Goal: Task Accomplishment & Management: Use online tool/utility

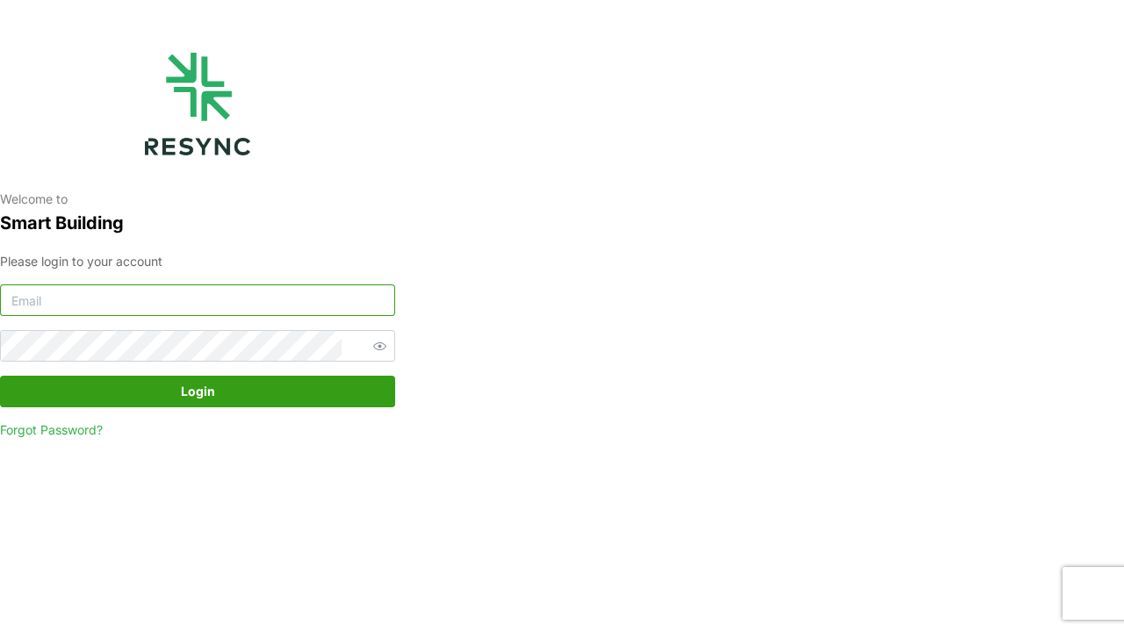
click at [347, 297] on input at bounding box center [197, 301] width 395 height 32
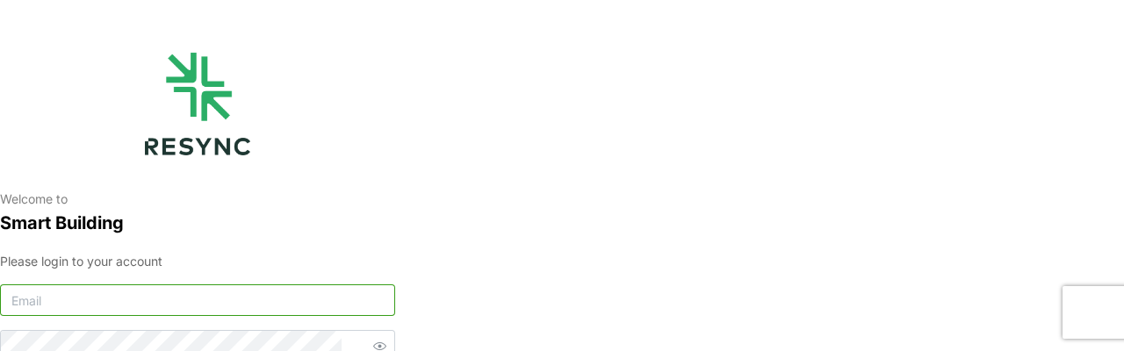
type input "A"
type input "aliff_muhammad@defencecollectivesg.com"
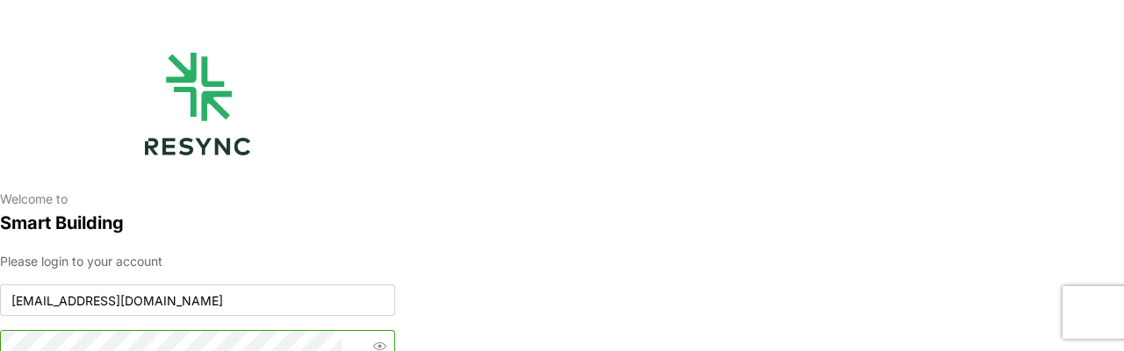
scroll to position [10, 0]
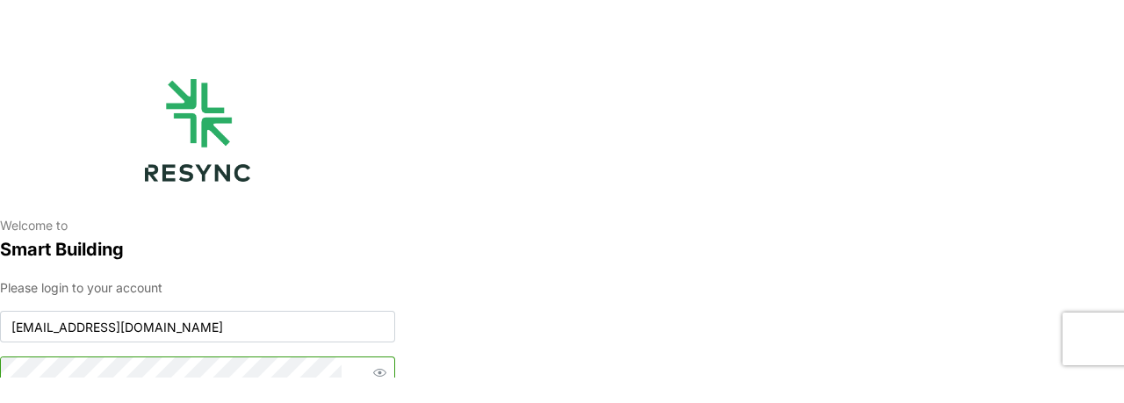
scroll to position [2, 0]
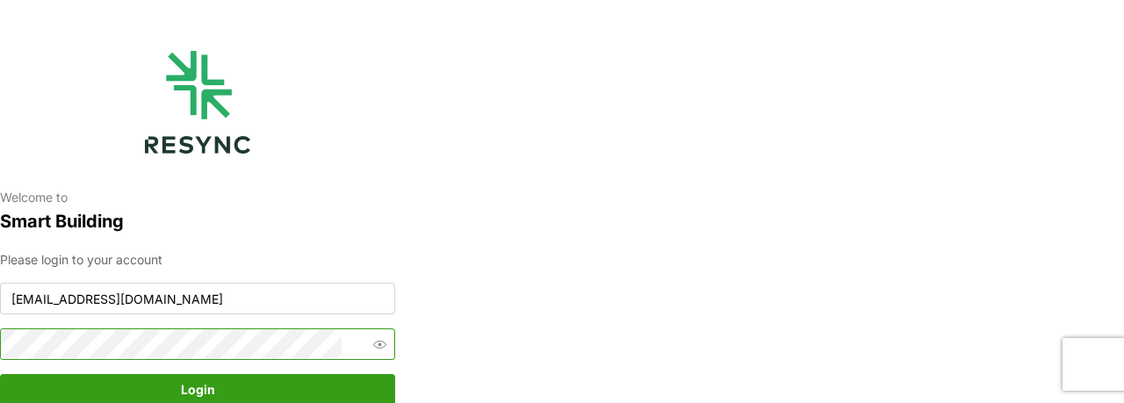
click at [0, 374] on button "Login" at bounding box center [197, 390] width 395 height 32
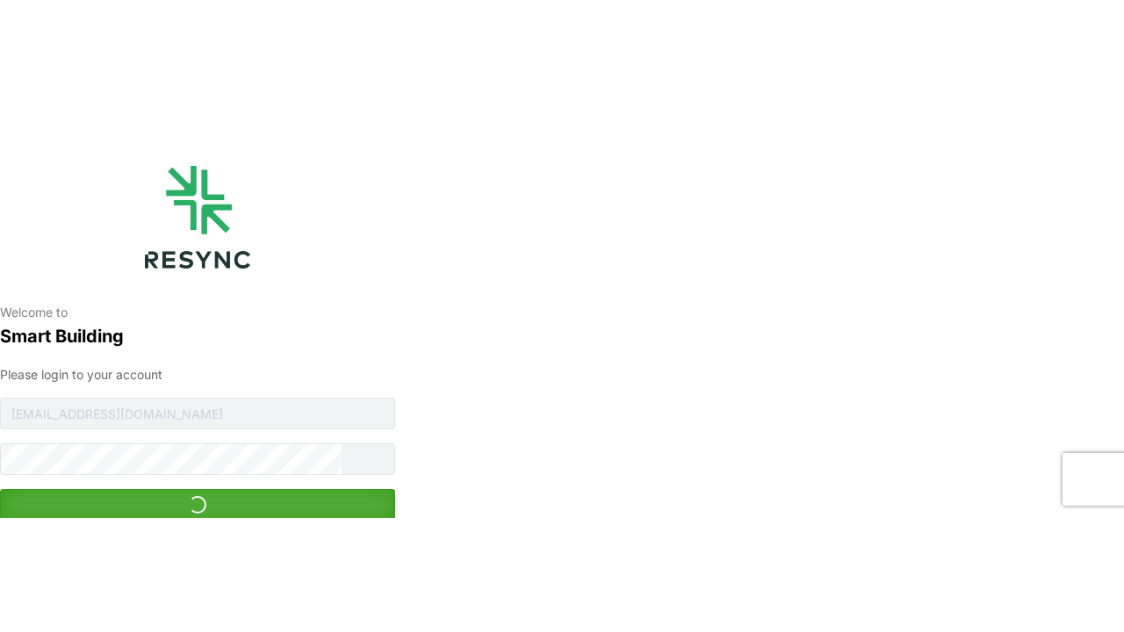
scroll to position [0, 0]
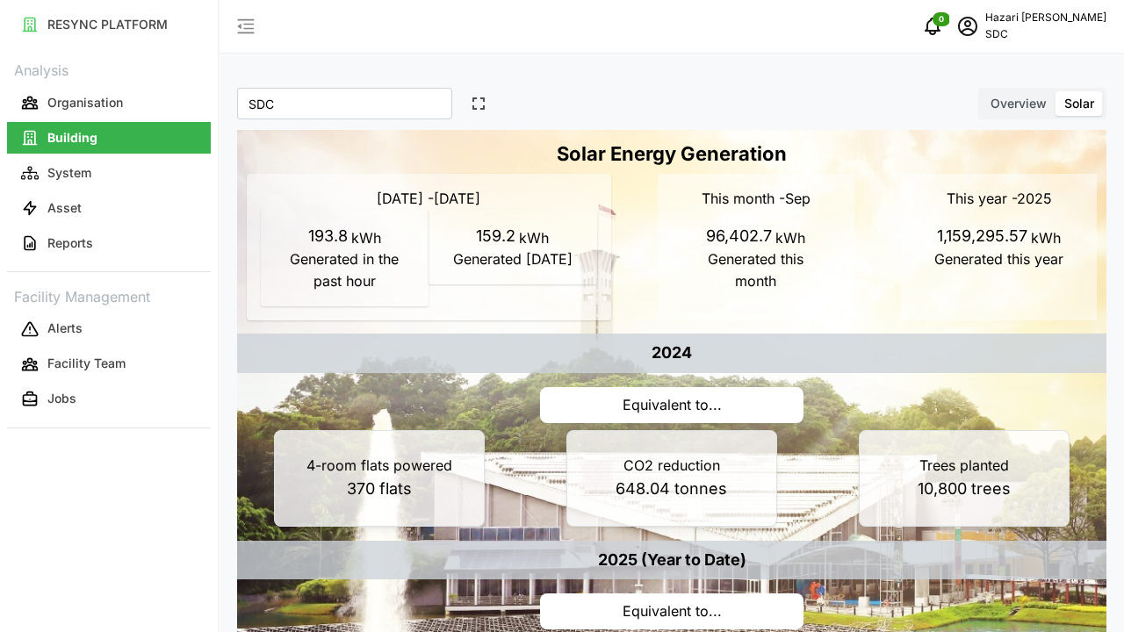
click at [472, 109] on icon "button" at bounding box center [479, 104] width 14 height 14
